Goal: Information Seeking & Learning: Learn about a topic

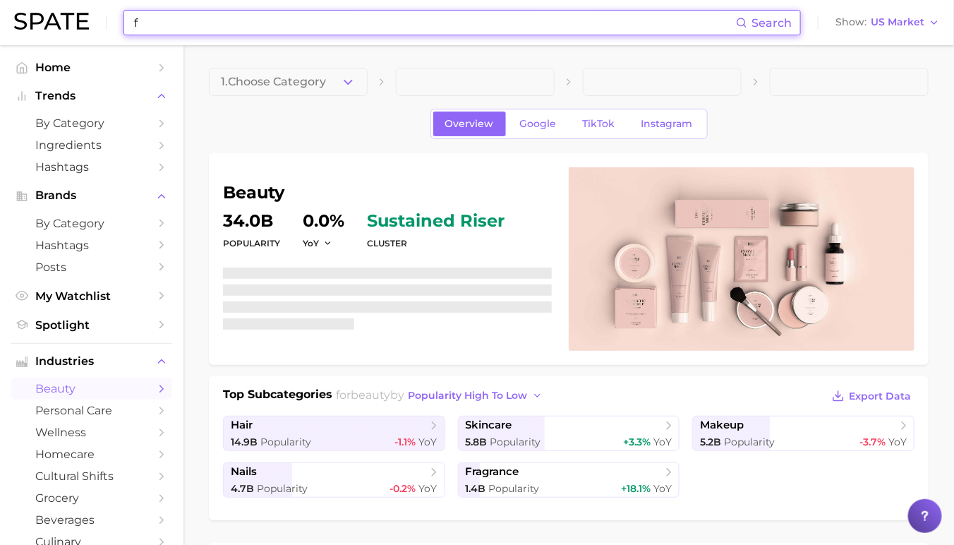
click at [291, 19] on input "f" at bounding box center [434, 23] width 603 height 24
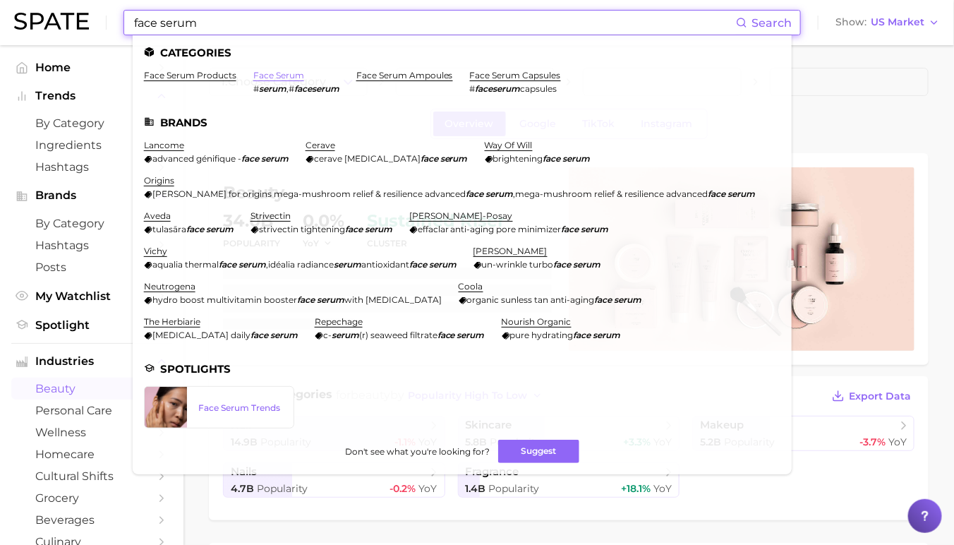
type input "face serum"
click at [258, 74] on link "face serum" at bounding box center [278, 75] width 51 height 11
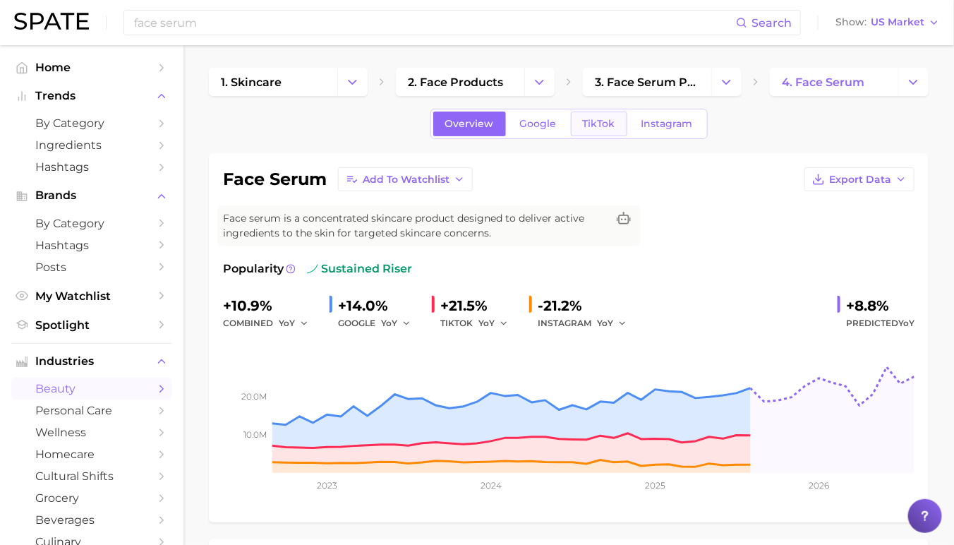
click at [596, 128] on span "TikTok" at bounding box center [599, 124] width 32 height 12
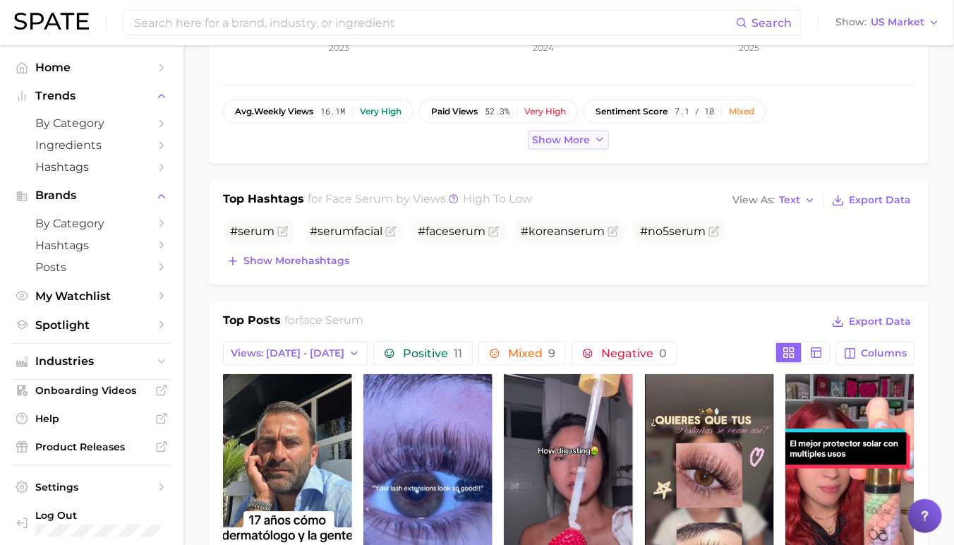
click at [586, 131] on button "Show more" at bounding box center [569, 140] width 80 height 19
